Goal: Information Seeking & Learning: Learn about a topic

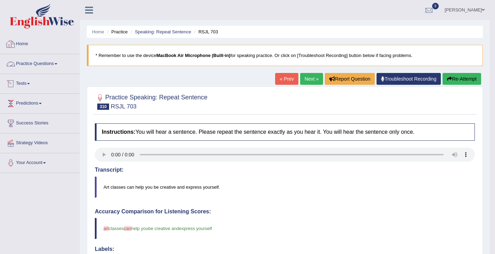
click at [42, 59] on link "Practice Questions" at bounding box center [39, 62] width 79 height 17
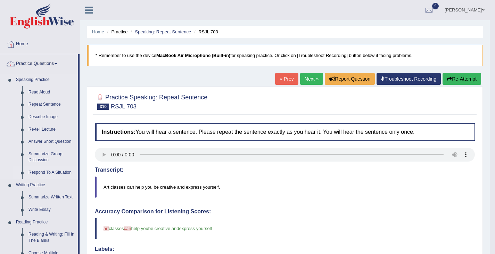
click at [44, 171] on link "Respond To A Situation" at bounding box center [51, 172] width 52 height 13
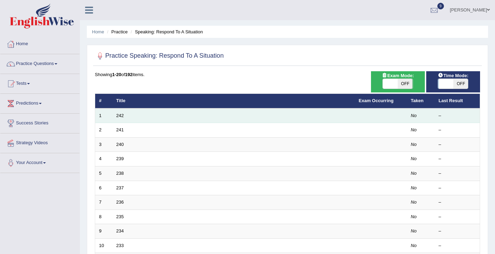
click at [116, 118] on td "242" at bounding box center [234, 115] width 242 height 15
click at [123, 114] on link "242" at bounding box center [120, 115] width 8 height 5
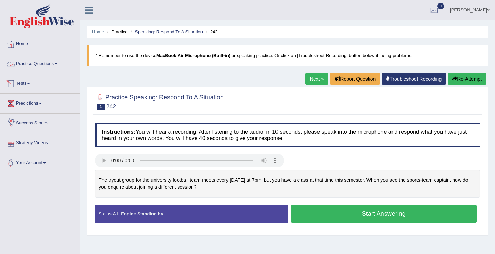
click at [42, 65] on link "Practice Questions" at bounding box center [39, 62] width 79 height 17
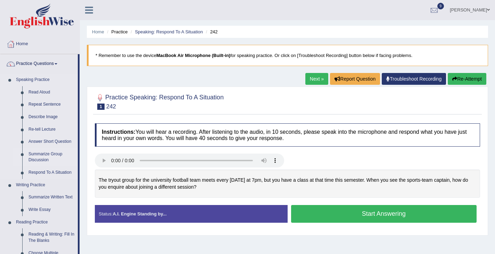
click at [48, 157] on link "Summarize Group Discussion" at bounding box center [51, 157] width 52 height 18
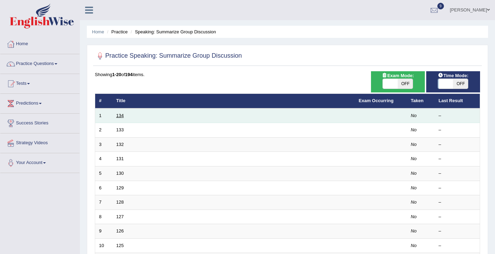
click at [119, 114] on link "134" at bounding box center [120, 115] width 8 height 5
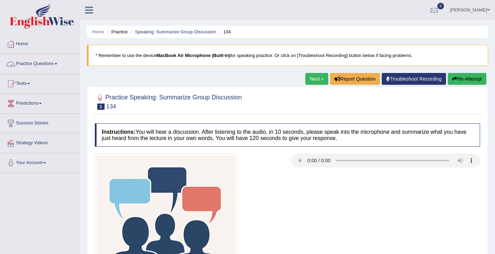
click at [43, 64] on link "Practice Questions" at bounding box center [39, 62] width 79 height 17
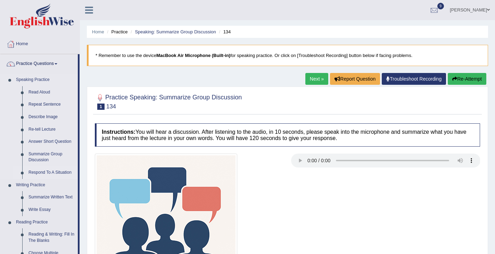
click at [38, 171] on link "Respond To A Situation" at bounding box center [51, 172] width 52 height 13
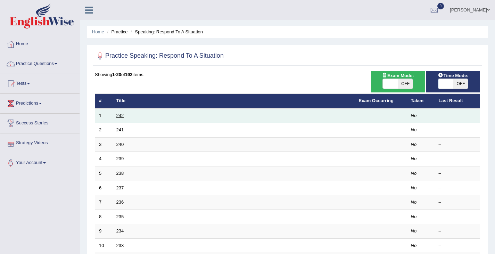
click at [119, 116] on link "242" at bounding box center [120, 115] width 8 height 5
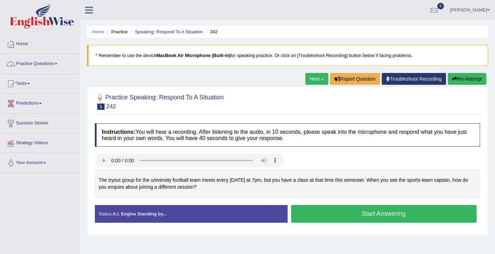
click at [34, 67] on link "Practice Questions" at bounding box center [39, 62] width 79 height 17
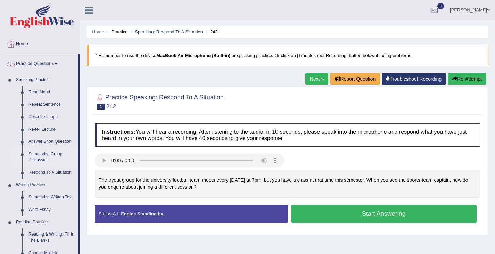
click at [44, 156] on link "Summarize Group Discussion" at bounding box center [51, 157] width 52 height 18
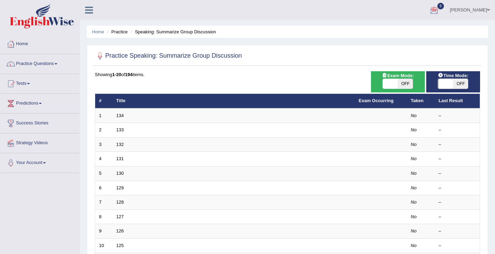
click at [439, 14] on div at bounding box center [434, 10] width 10 height 10
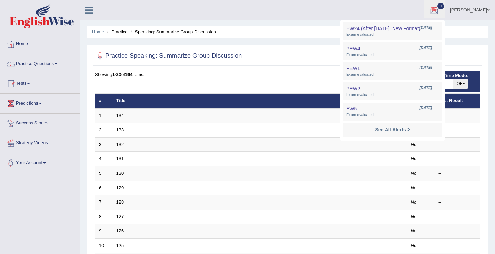
click at [263, 22] on div "Home Practice Speaking: Summarize Group Discussion Practice Speaking: Summarize…" at bounding box center [287, 221] width 415 height 443
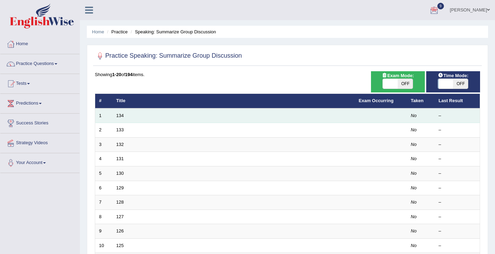
click at [141, 121] on td "134" at bounding box center [234, 115] width 242 height 15
click at [116, 111] on td "134" at bounding box center [234, 115] width 242 height 15
click at [127, 117] on td "134" at bounding box center [234, 115] width 242 height 15
click at [122, 116] on link "134" at bounding box center [120, 115] width 8 height 5
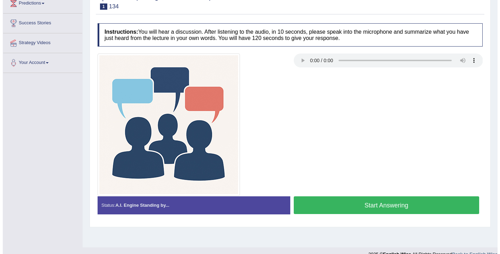
scroll to position [102, 0]
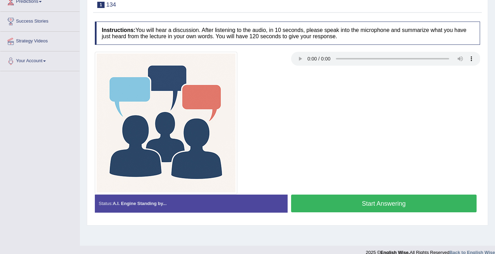
click at [358, 205] on button "Start Answering" at bounding box center [384, 204] width 186 height 18
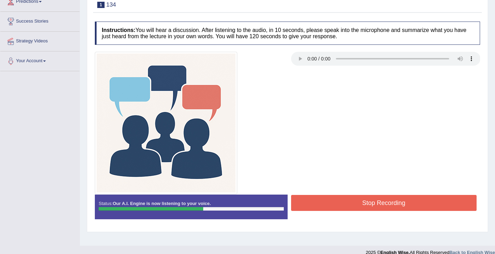
click at [367, 201] on button "Stop Recording" at bounding box center [384, 203] width 186 height 16
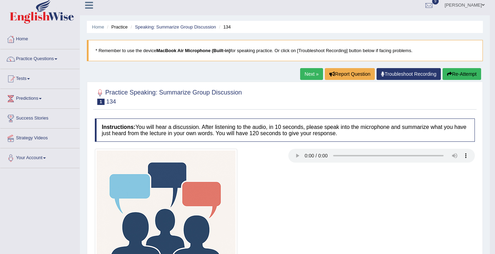
scroll to position [0, 0]
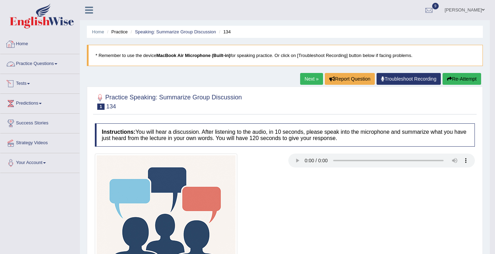
click at [36, 63] on link "Practice Questions" at bounding box center [39, 62] width 79 height 17
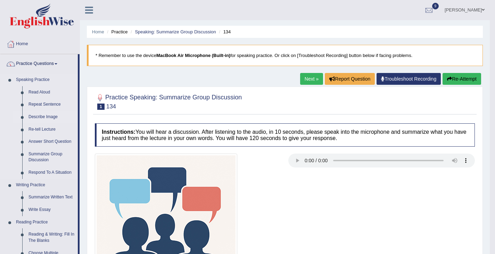
click at [47, 120] on link "Describe Image" at bounding box center [51, 117] width 52 height 13
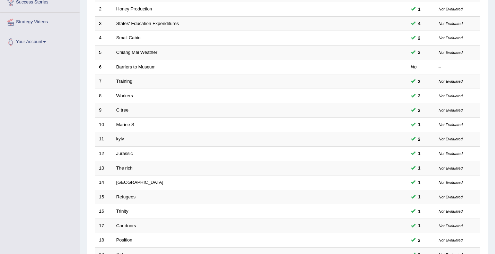
scroll to position [206, 0]
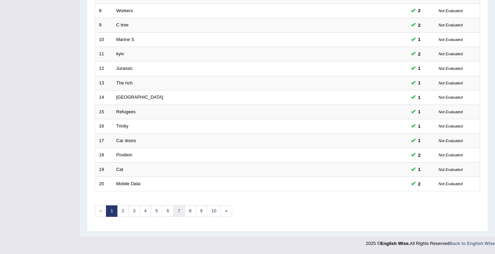
click at [179, 212] on link "7" at bounding box center [178, 210] width 11 height 11
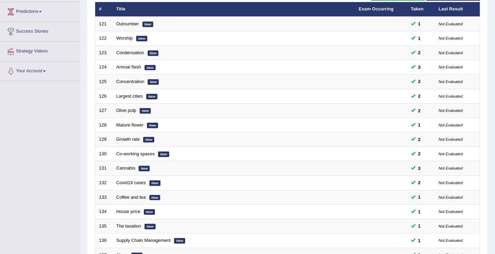
scroll to position [206, 0]
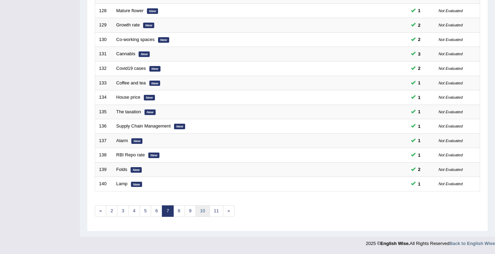
click at [204, 209] on link "10" at bounding box center [203, 210] width 14 height 11
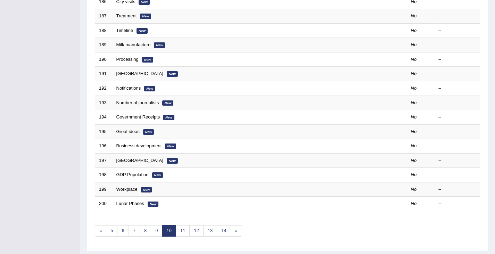
scroll to position [206, 0]
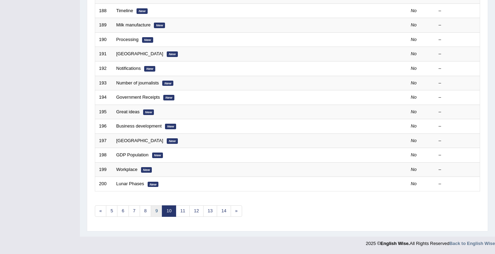
click at [156, 211] on link "9" at bounding box center [156, 210] width 11 height 11
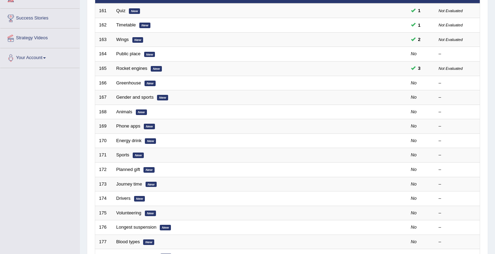
scroll to position [109, 0]
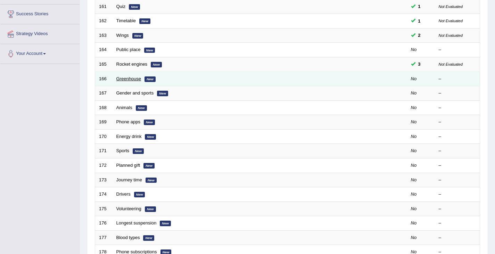
click at [127, 78] on link "Greenhouse" at bounding box center [128, 78] width 25 height 5
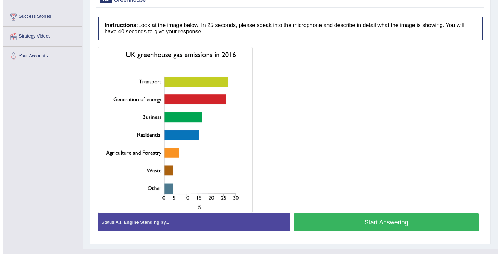
scroll to position [108, 0]
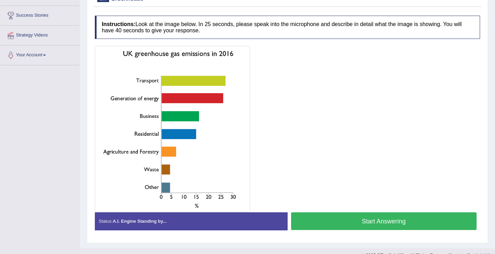
click at [363, 219] on button "Start Answering" at bounding box center [384, 221] width 186 height 18
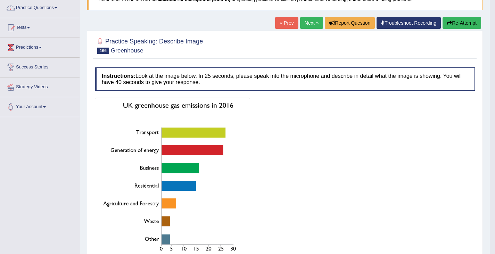
scroll to position [0, 0]
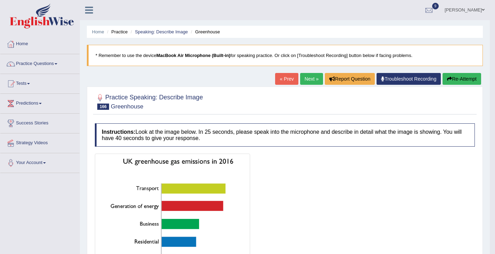
click at [454, 81] on button "Re-Attempt" at bounding box center [462, 79] width 39 height 12
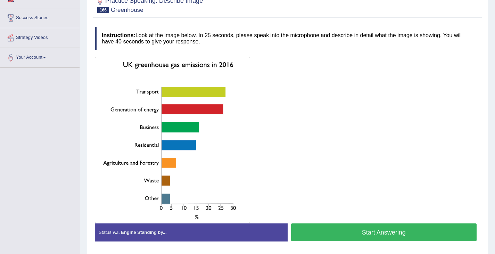
scroll to position [111, 0]
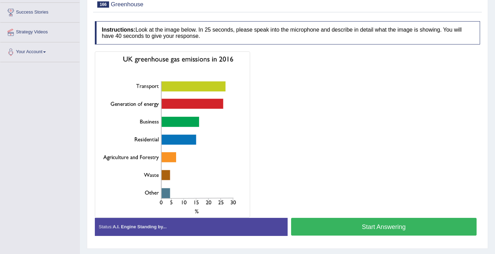
click at [358, 231] on button "Start Answering" at bounding box center [384, 227] width 186 height 18
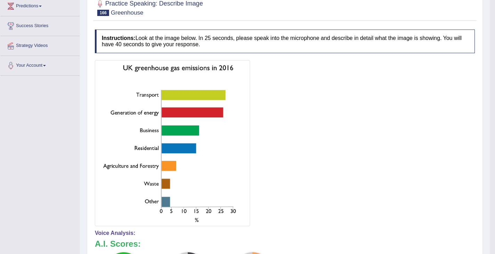
scroll to position [0, 0]
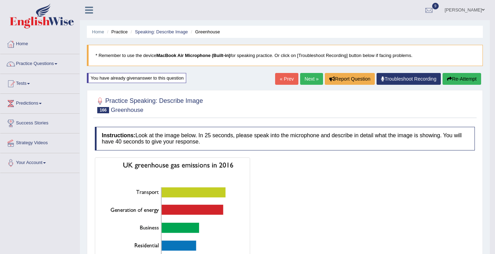
click at [449, 80] on icon "button" at bounding box center [449, 78] width 5 height 5
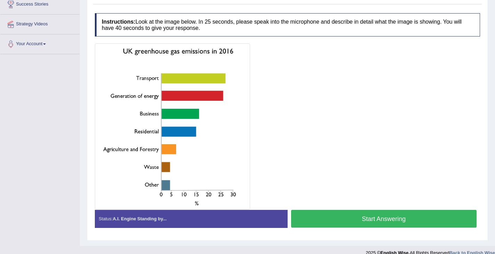
scroll to position [128, 0]
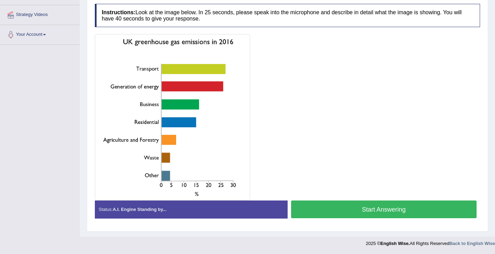
click at [359, 212] on button "Start Answering" at bounding box center [384, 209] width 186 height 18
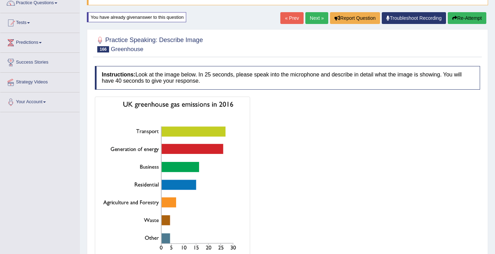
scroll to position [17, 0]
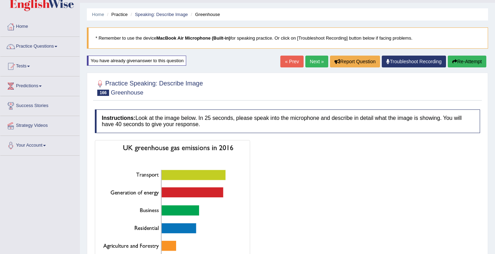
click at [471, 51] on div "Home Practice Speaking: Describe Image Greenhouse * Remember to use the device …" at bounding box center [287, 166] width 415 height 366
click at [457, 62] on button "Re-Attempt" at bounding box center [467, 62] width 39 height 12
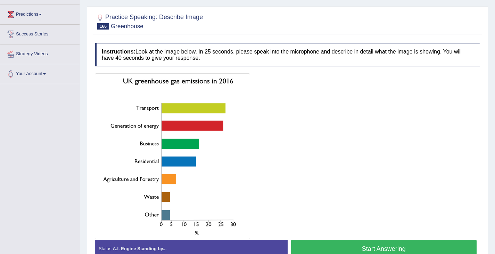
scroll to position [128, 0]
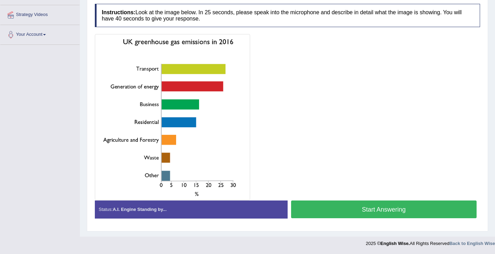
click at [329, 214] on button "Start Answering" at bounding box center [384, 209] width 186 height 18
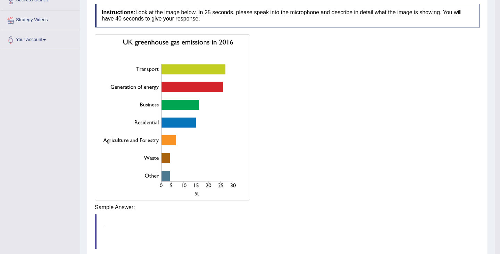
click at [345, 131] on body "Toggle navigation Home Practice Questions Speaking Practice Read Aloud Repeat S…" at bounding box center [250, 4] width 500 height 254
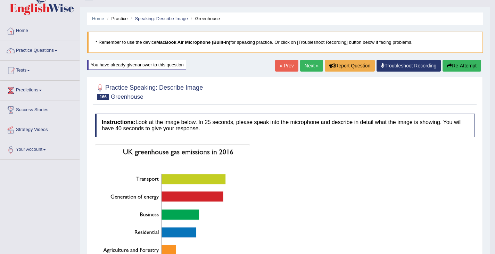
scroll to position [0, 0]
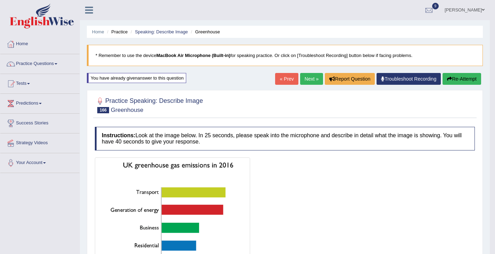
click at [305, 80] on link "Next »" at bounding box center [311, 79] width 23 height 12
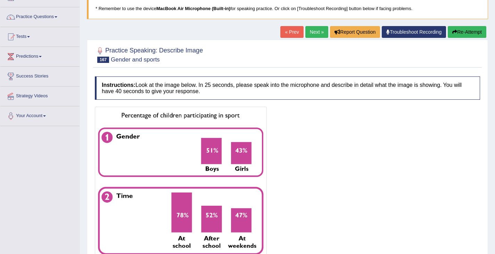
scroll to position [111, 0]
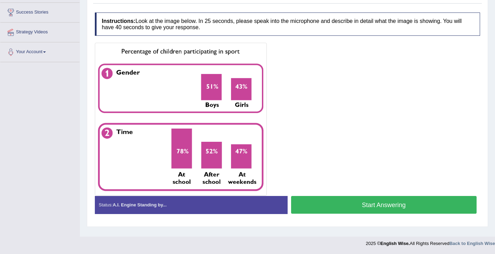
click at [351, 204] on button "Start Answering" at bounding box center [384, 205] width 186 height 18
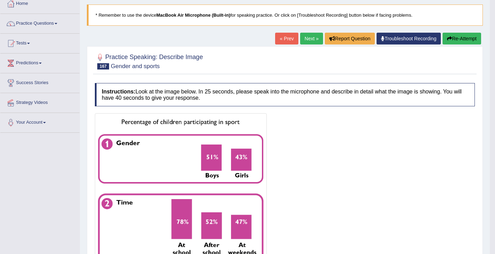
scroll to position [0, 0]
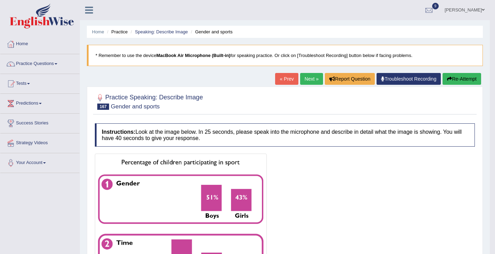
click at [450, 82] on button "Re-Attempt" at bounding box center [462, 79] width 39 height 12
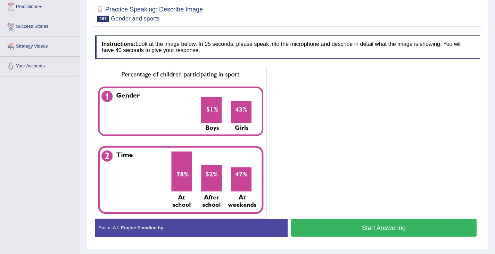
scroll to position [115, 0]
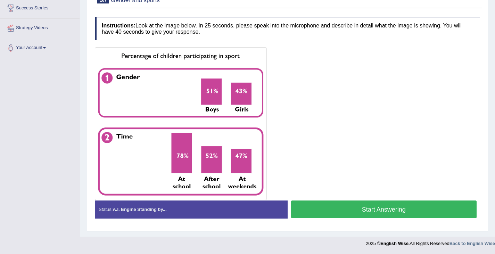
click at [371, 211] on button "Start Answering" at bounding box center [384, 209] width 186 height 18
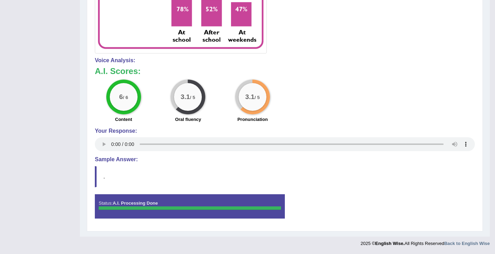
scroll to position [0, 0]
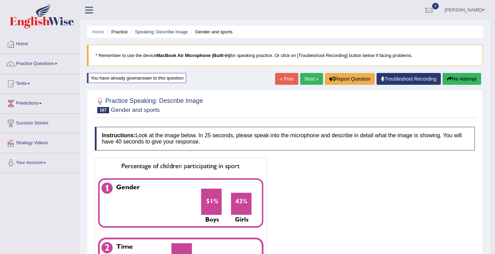
click at [301, 75] on link "Next »" at bounding box center [311, 79] width 23 height 12
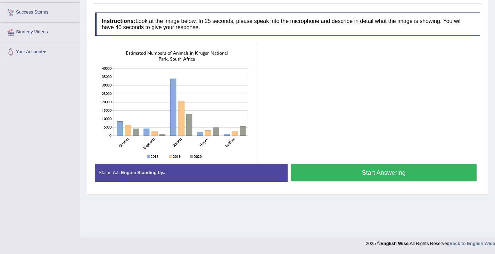
scroll to position [110, 0]
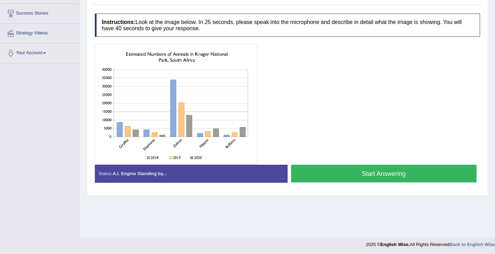
click at [345, 172] on button "Start Answering" at bounding box center [384, 174] width 186 height 18
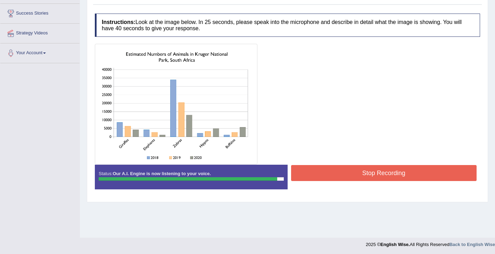
click at [347, 173] on button "Stop Recording" at bounding box center [384, 173] width 186 height 16
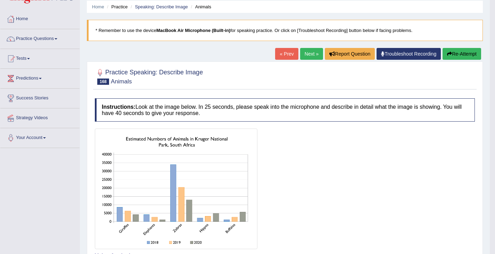
scroll to position [0, 0]
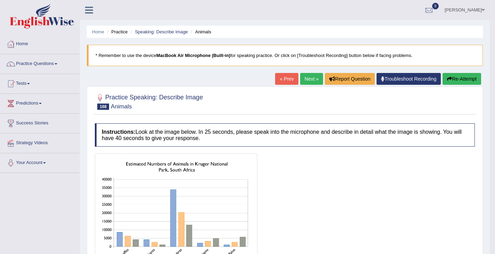
click at [464, 80] on button "Re-Attempt" at bounding box center [462, 79] width 39 height 12
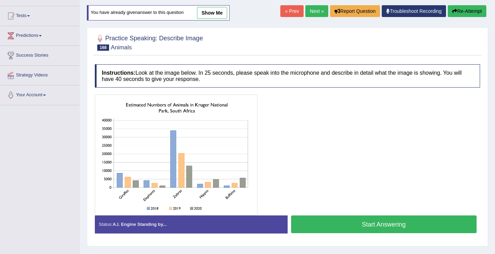
scroll to position [71, 0]
